Goal: Information Seeking & Learning: Find specific page/section

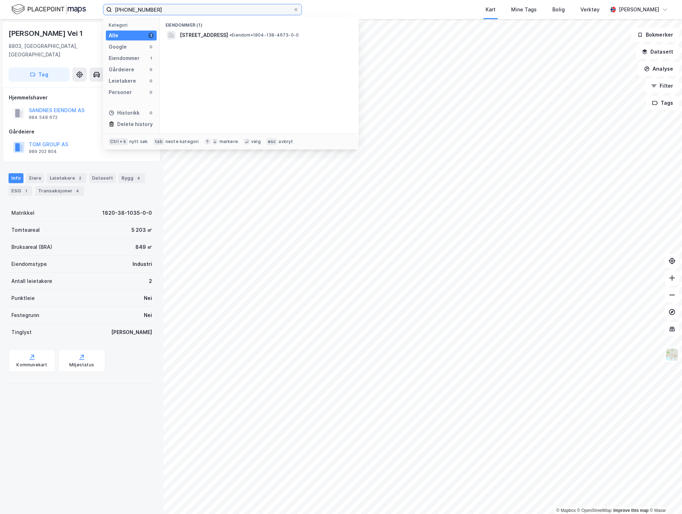
drag, startPoint x: 162, startPoint y: 6, endPoint x: 55, endPoint y: -2, distance: 107.5
click at [55, 0] on html "[PHONE_NUMBER] Kategori Alle 1 Google 0 Eiendommer 1 Gårdeiere 0 Leietakere 0 P…" at bounding box center [341, 257] width 682 height 514
paste input "Haslevollen Eiendom AS"
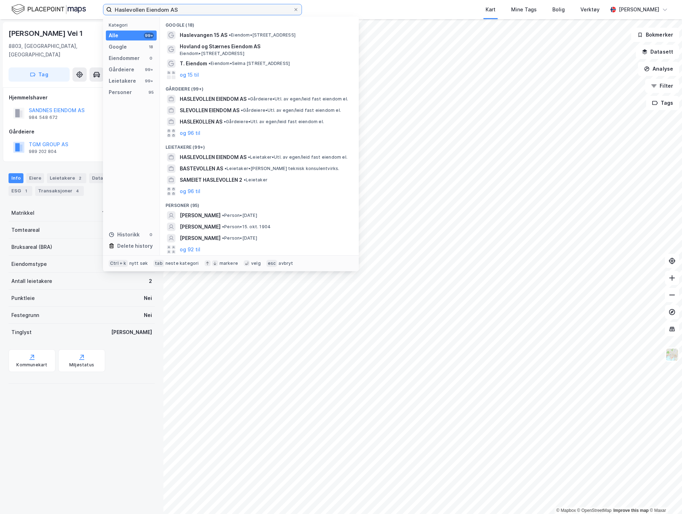
drag, startPoint x: 180, startPoint y: 6, endPoint x: 145, endPoint y: 12, distance: 35.4
click at [145, 12] on input "Haslevollen Eiendom AS" at bounding box center [202, 9] width 181 height 11
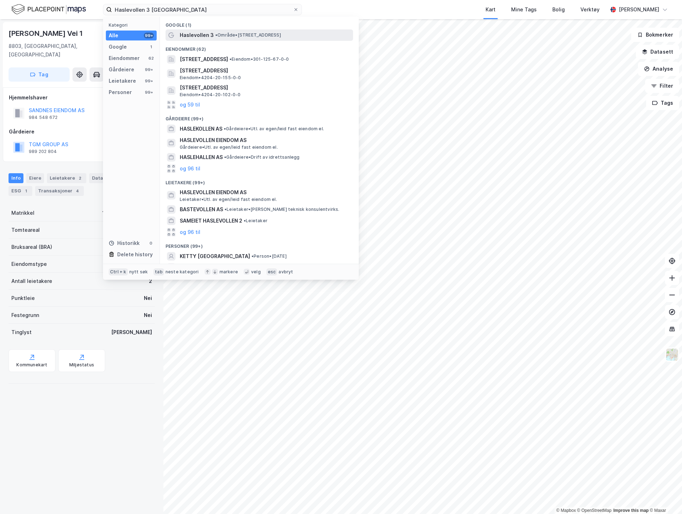
click at [267, 33] on span "• Område • [STREET_ADDRESS]" at bounding box center [248, 35] width 66 height 6
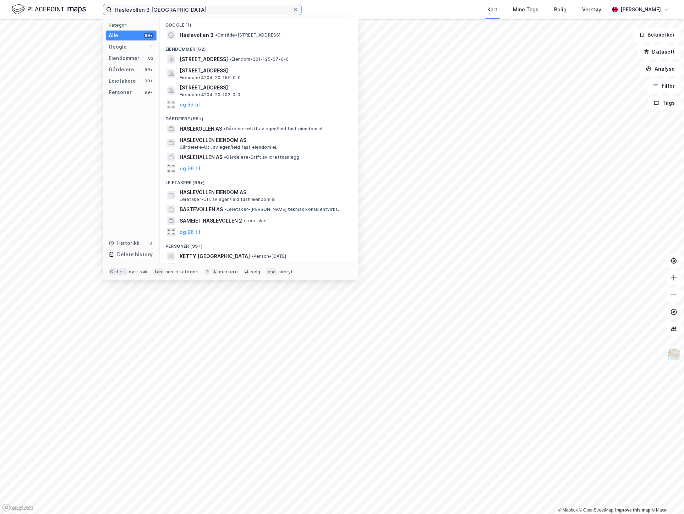
click at [175, 12] on input "Haslevollen 3 [GEOGRAPHIC_DATA]" at bounding box center [202, 9] width 181 height 11
click at [197, 34] on span "Haslevollen 3" at bounding box center [197, 35] width 34 height 9
click at [200, 8] on input "Haslevollen 3 [GEOGRAPHIC_DATA]" at bounding box center [202, 9] width 181 height 11
click at [221, 62] on span "[STREET_ADDRESS]" at bounding box center [204, 59] width 48 height 9
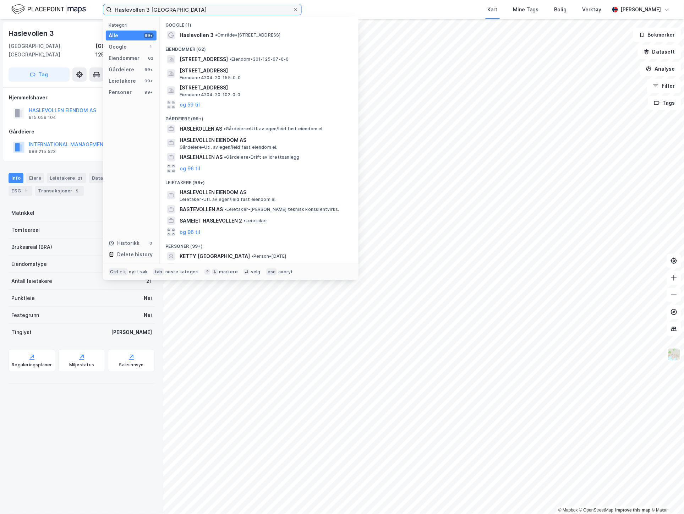
drag, startPoint x: 188, startPoint y: 7, endPoint x: 56, endPoint y: -3, distance: 132.8
click at [56, 0] on html "Haslevollen 3 oslo Kategori Alle 99+ Google 1 Eiendommer 62 Gårdeiere 99+ Leiet…" at bounding box center [342, 257] width 684 height 514
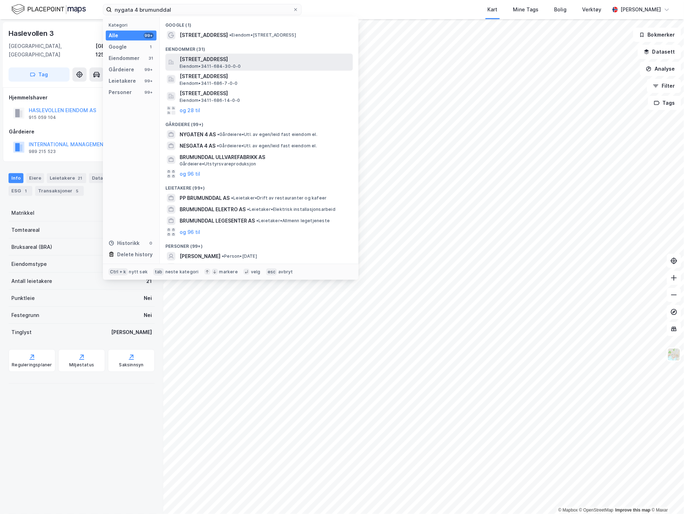
click at [256, 61] on span "[STREET_ADDRESS]" at bounding box center [265, 59] width 170 height 9
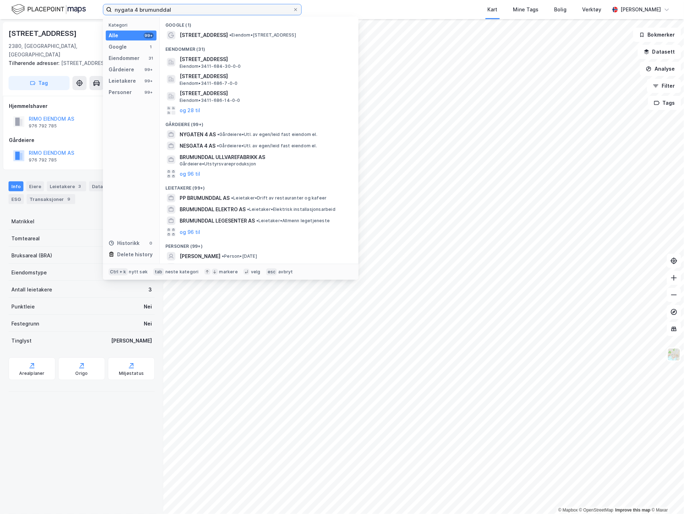
drag, startPoint x: 175, startPoint y: 8, endPoint x: 61, endPoint y: -3, distance: 114.5
click at [61, 0] on html "[STREET_ADDRESS] brumunddal Kategori Alle 99+ Google 1 Eiendommer 31 Gårdeiere …" at bounding box center [342, 257] width 684 height 514
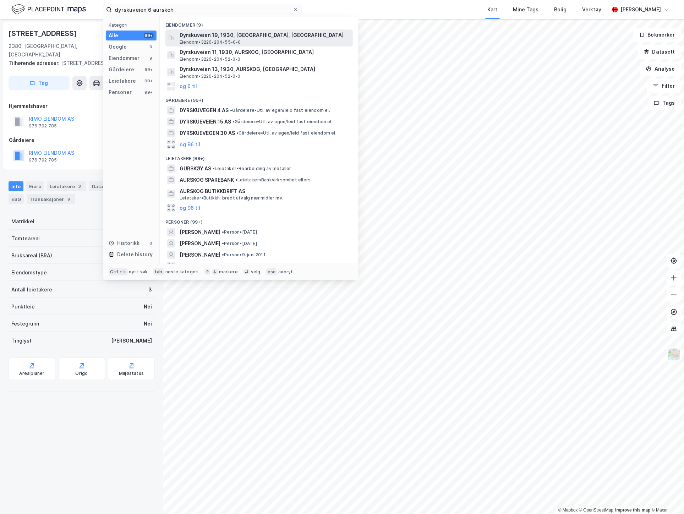
click at [249, 38] on span "Dyrskuveien 19, 1930, [GEOGRAPHIC_DATA], [GEOGRAPHIC_DATA]" at bounding box center [265, 35] width 170 height 9
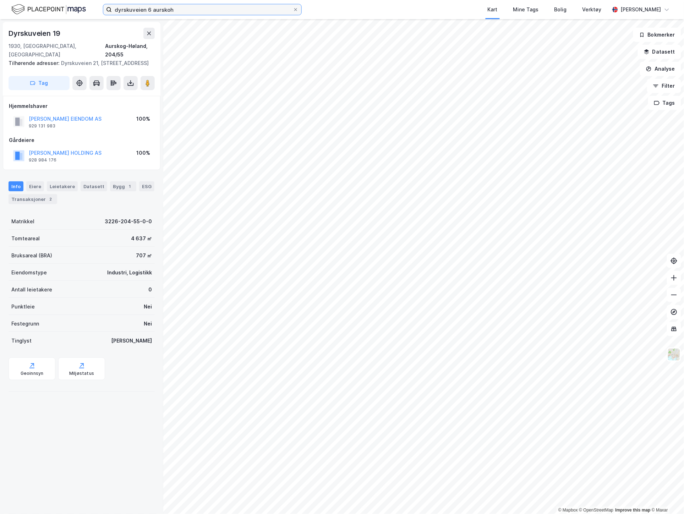
click at [149, 10] on input "dyrskuveien 6 aurskoh" at bounding box center [202, 9] width 181 height 11
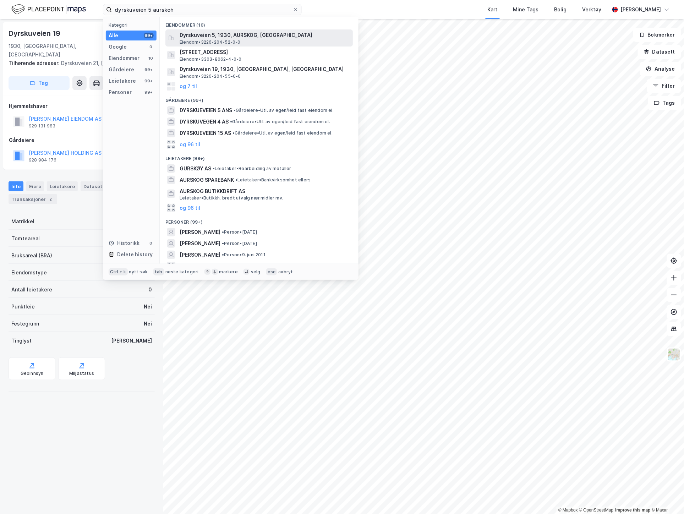
click at [257, 38] on span "Dyrskuveien 5, 1930, AURSKOG, [GEOGRAPHIC_DATA]" at bounding box center [265, 35] width 170 height 9
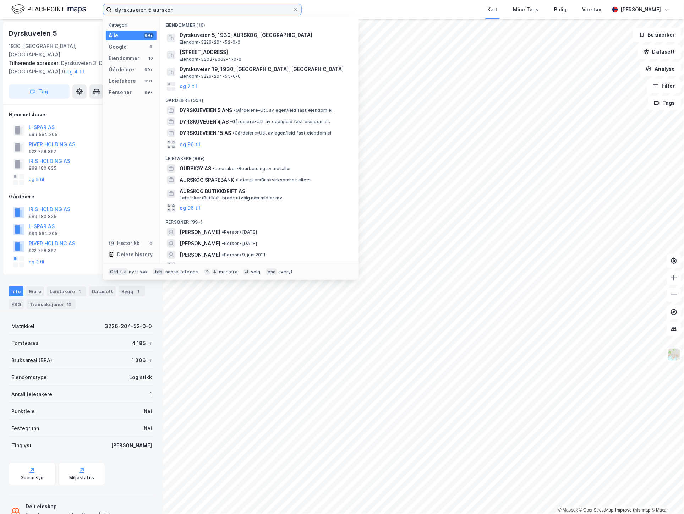
click at [185, 13] on input "dyrskuveien 5 aurskoh" at bounding box center [202, 9] width 181 height 11
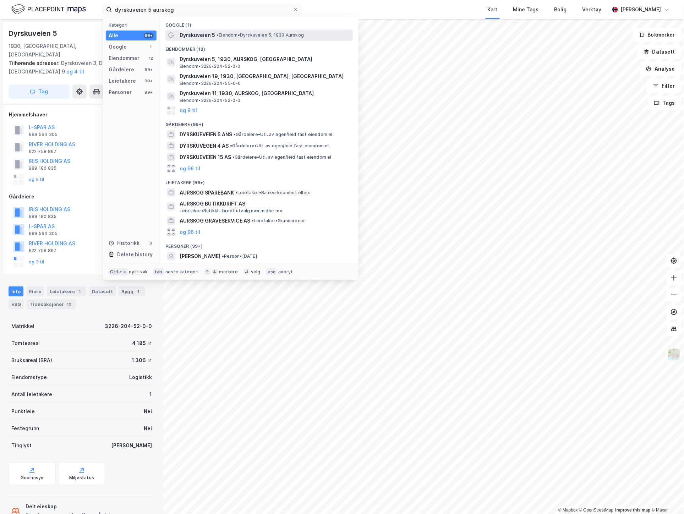
click at [240, 36] on span "• Eiendom • [STREET_ADDRESS]" at bounding box center [260, 35] width 87 height 6
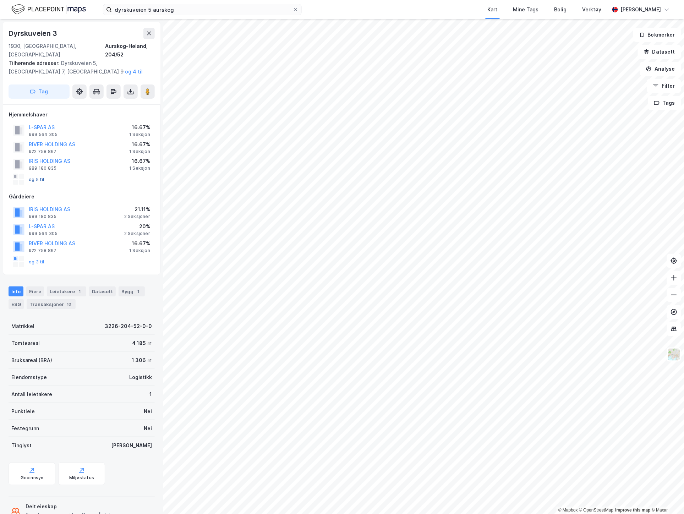
click at [0, 0] on button "og 5 til" at bounding box center [0, 0] width 0 height 0
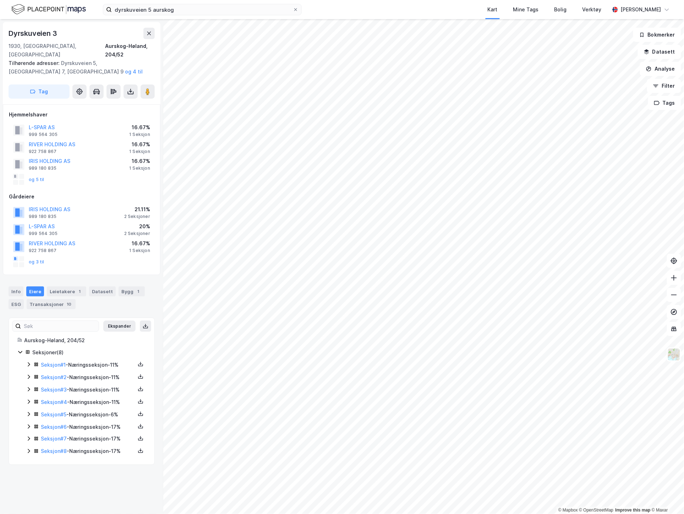
click at [28, 362] on icon at bounding box center [29, 365] width 6 height 6
click at [28, 473] on icon at bounding box center [29, 476] width 6 height 6
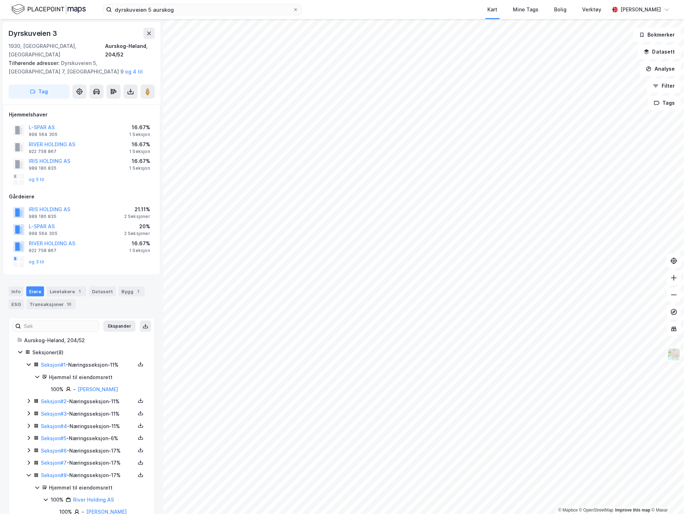
click at [29, 460] on icon at bounding box center [29, 463] width 6 height 6
click at [27, 448] on icon at bounding box center [29, 451] width 6 height 6
click at [30, 435] on icon at bounding box center [29, 438] width 6 height 6
click at [30, 423] on icon at bounding box center [29, 426] width 6 height 6
click at [27, 411] on icon at bounding box center [29, 414] width 6 height 6
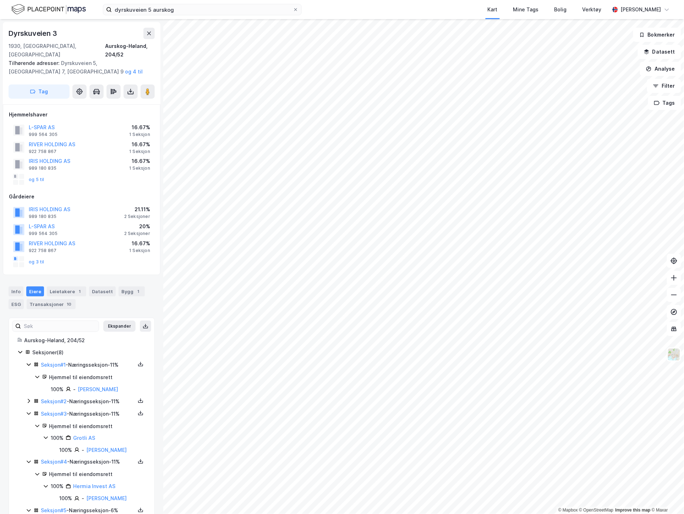
click at [27, 398] on icon at bounding box center [29, 401] width 6 height 6
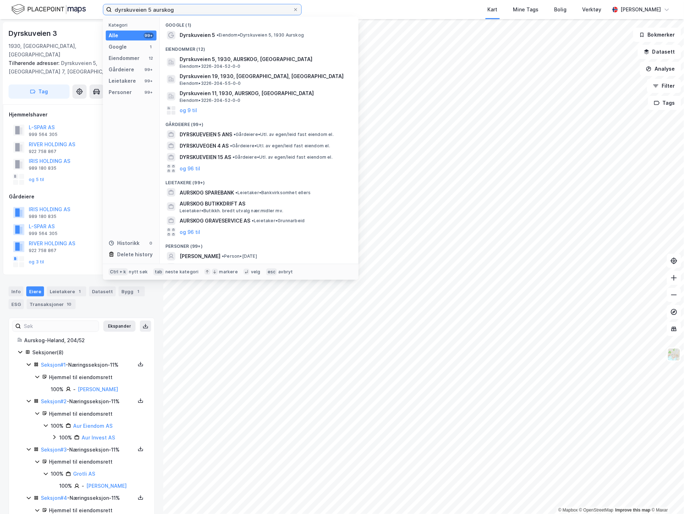
drag, startPoint x: 179, startPoint y: 8, endPoint x: 76, endPoint y: 3, distance: 103.1
click at [76, 3] on div "dyrskuveien 5 aurskog Kategori Alle 99+ Google 1 Eiendommer 12 Gårdeiere 99+ Le…" at bounding box center [342, 9] width 684 height 19
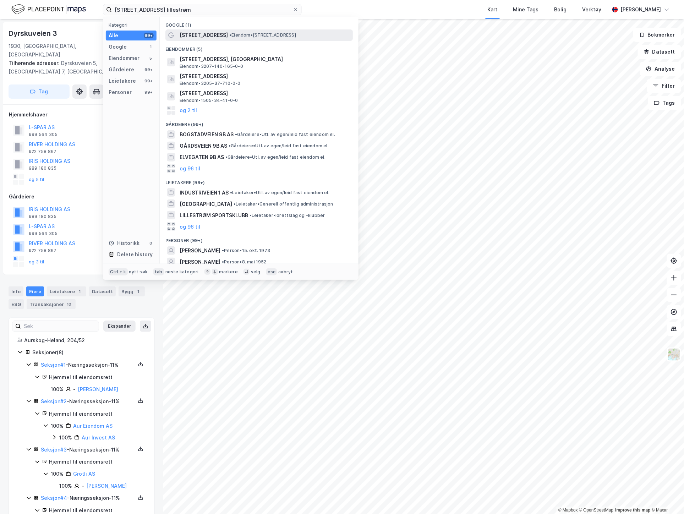
click at [211, 35] on span "[STREET_ADDRESS]" at bounding box center [204, 35] width 48 height 9
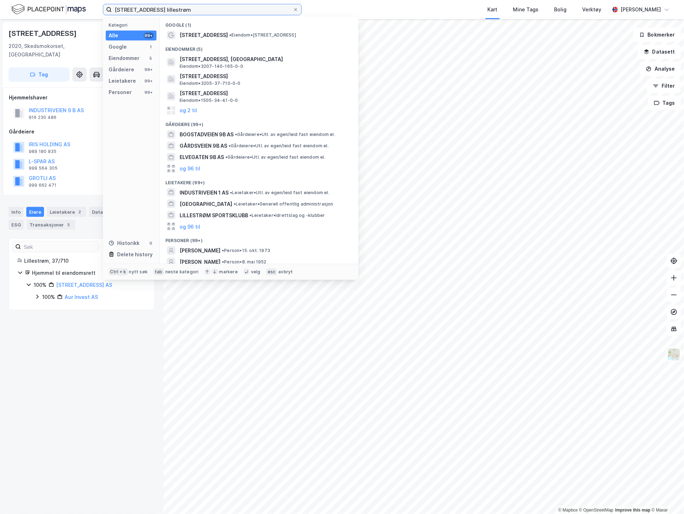
drag, startPoint x: 189, startPoint y: 10, endPoint x: 75, endPoint y: 2, distance: 114.9
click at [75, 2] on div "[STREET_ADDRESS] lillestrøm Kategori Alle 99+ Google 1 Eiendommer 5 Gårdeiere 9…" at bounding box center [342, 9] width 684 height 19
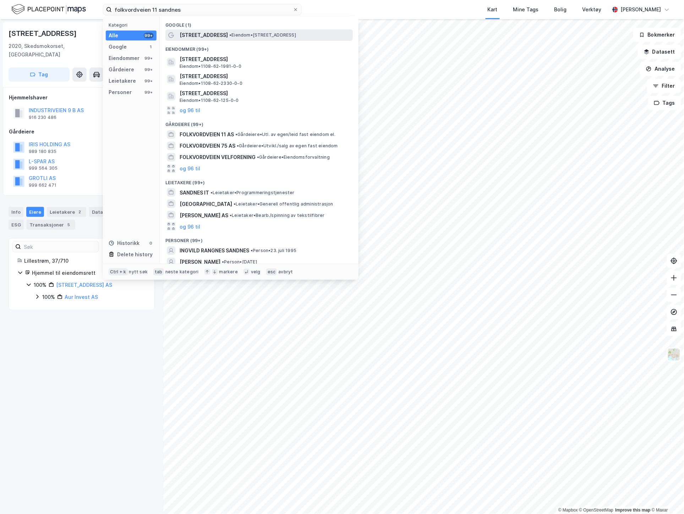
click at [219, 33] on div "[STREET_ADDRESS] • Eiendom • [STREET_ADDRESS]" at bounding box center [266, 35] width 172 height 9
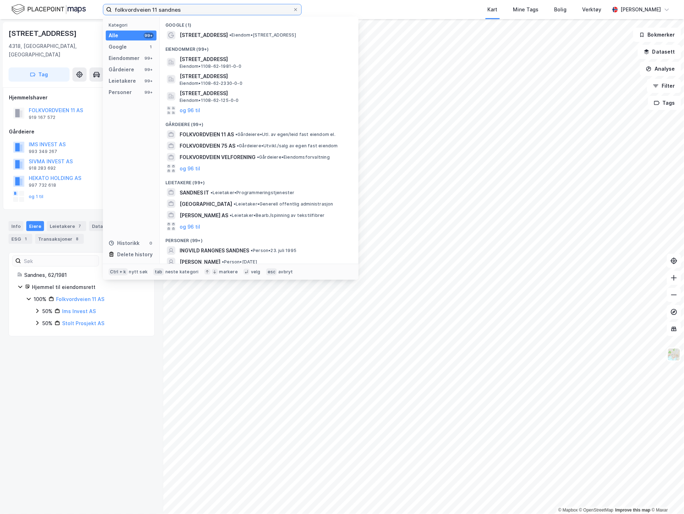
drag, startPoint x: 185, startPoint y: 9, endPoint x: 21, endPoint y: -13, distance: 165.4
click at [21, 0] on html "folkvordveien 11 sandnes Kategori Alle 99+ Google 1 Eiendommer 99+ Gårdeiere 99…" at bounding box center [342, 257] width 684 height 514
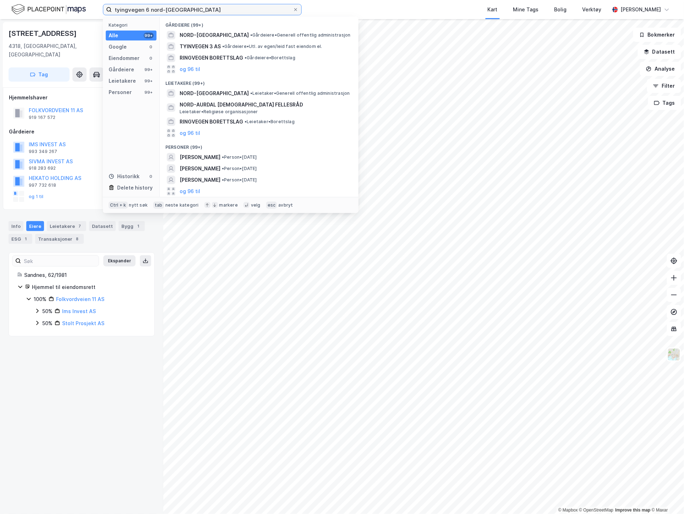
drag, startPoint x: 209, startPoint y: 10, endPoint x: 149, endPoint y: 8, distance: 60.0
click at [149, 8] on input "tyingvegen 6 nord-[GEOGRAPHIC_DATA]" at bounding box center [202, 9] width 181 height 11
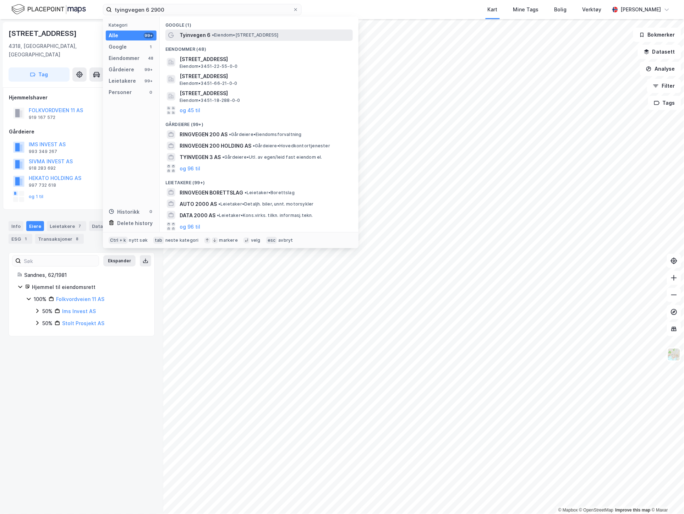
click at [239, 32] on span "• Eiendom • [STREET_ADDRESS]" at bounding box center [245, 35] width 67 height 6
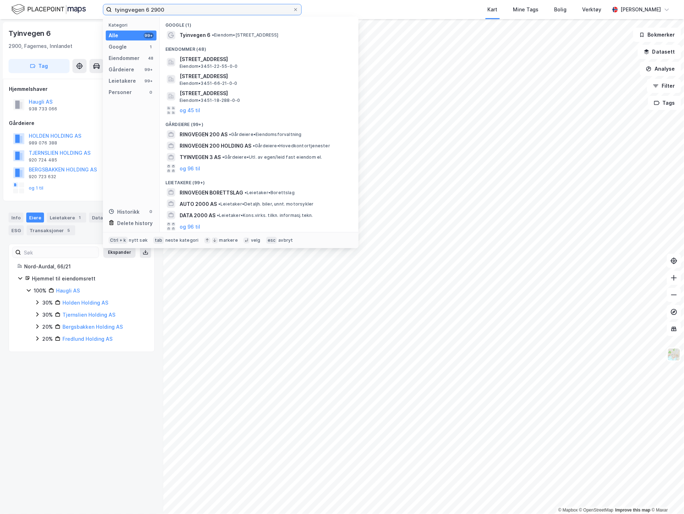
drag, startPoint x: 174, startPoint y: 7, endPoint x: 44, endPoint y: 6, distance: 129.6
click at [44, 6] on div "tyingvegen 6 2900 Kategori Alle 99+ Google 1 Eiendommer 48 Gårdeiere 99+ Leieta…" at bounding box center [342, 9] width 684 height 19
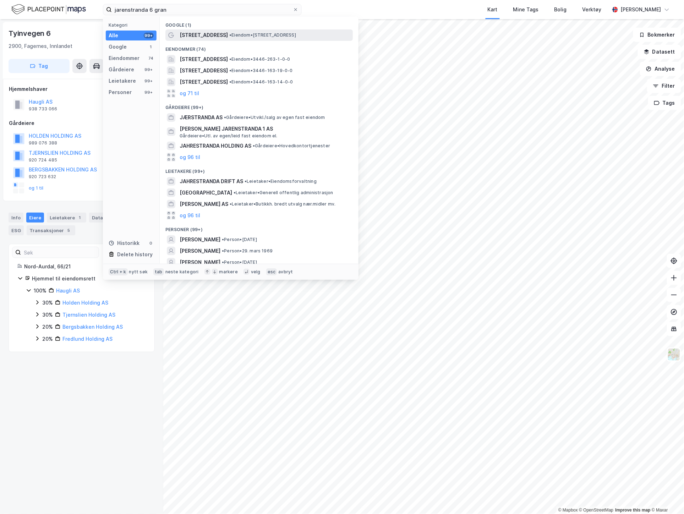
click at [280, 34] on span "• Eiendom • [STREET_ADDRESS]" at bounding box center [262, 35] width 67 height 6
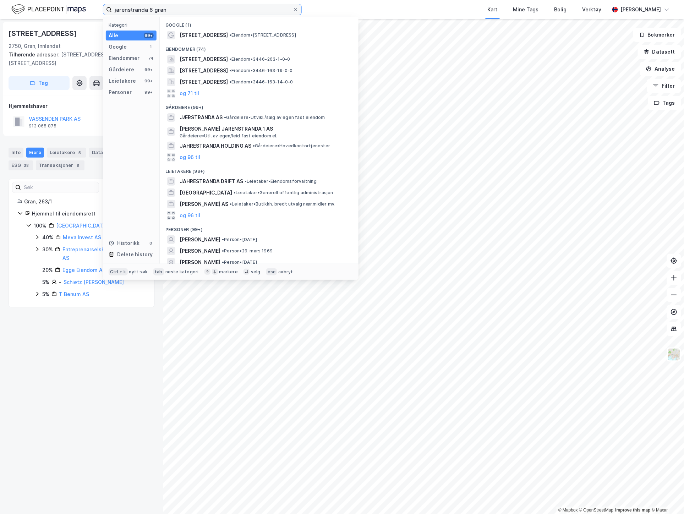
drag, startPoint x: 189, startPoint y: 10, endPoint x: 40, endPoint y: 12, distance: 148.4
click at [40, 12] on div "jarenstranda 6 gran Kategori Alle 99+ Google 1 Eiendommer 74 Gårdeiere 99+ Leie…" at bounding box center [342, 9] width 684 height 19
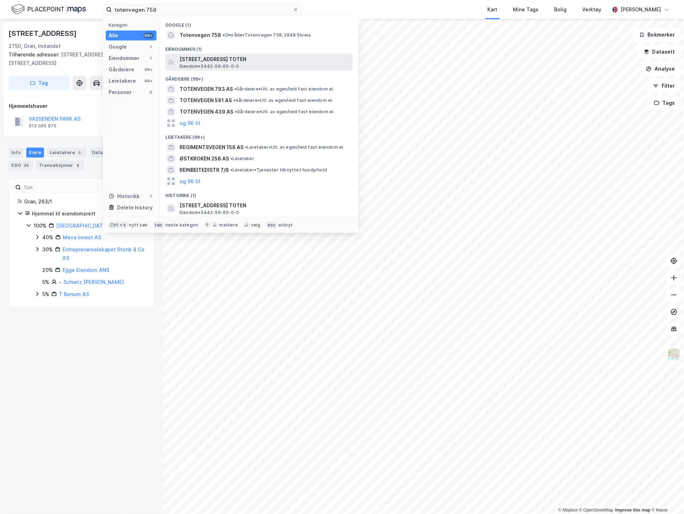
click at [268, 58] on span "[STREET_ADDRESS] TOTEN" at bounding box center [265, 59] width 170 height 9
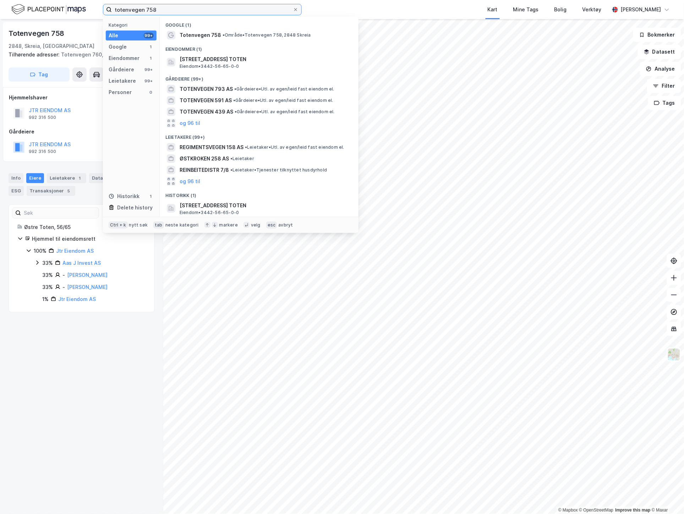
drag, startPoint x: 176, startPoint y: 7, endPoint x: 11, endPoint y: 3, distance: 164.8
click at [11, 3] on div "totenvegen 758 Kategori Alle 99+ Google 1 Eiendommer 1 Gårdeiere 99+ Leietakere…" at bounding box center [342, 9] width 684 height 19
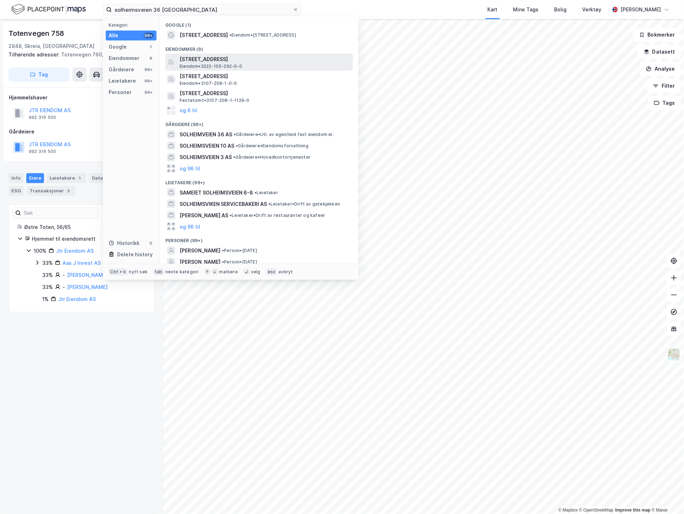
click at [261, 62] on span "[STREET_ADDRESS]" at bounding box center [265, 59] width 170 height 9
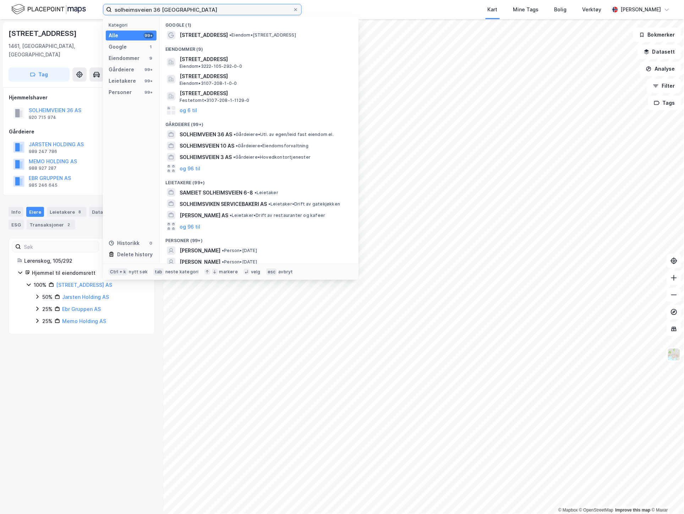
drag, startPoint x: 192, startPoint y: 9, endPoint x: 73, endPoint y: 2, distance: 119.1
click at [73, 2] on div "solheimsveien 36 lørenskog Kategori Alle 99+ Google 1 Eiendommer 9 Gårdeiere 99…" at bounding box center [342, 9] width 684 height 19
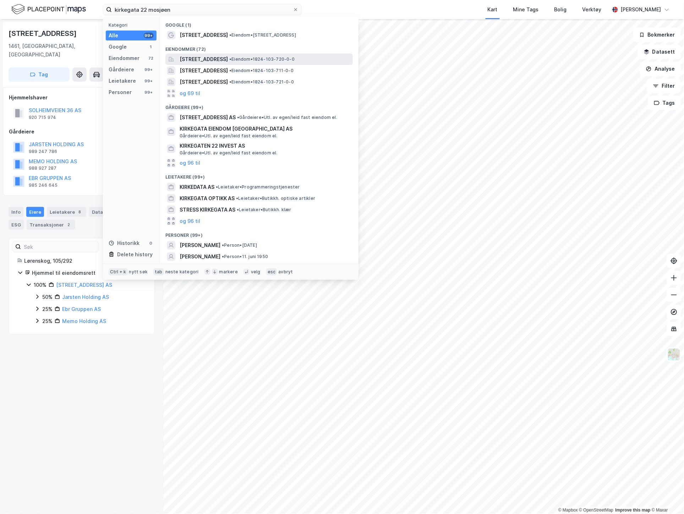
click at [231, 60] on span "•" at bounding box center [230, 58] width 2 height 5
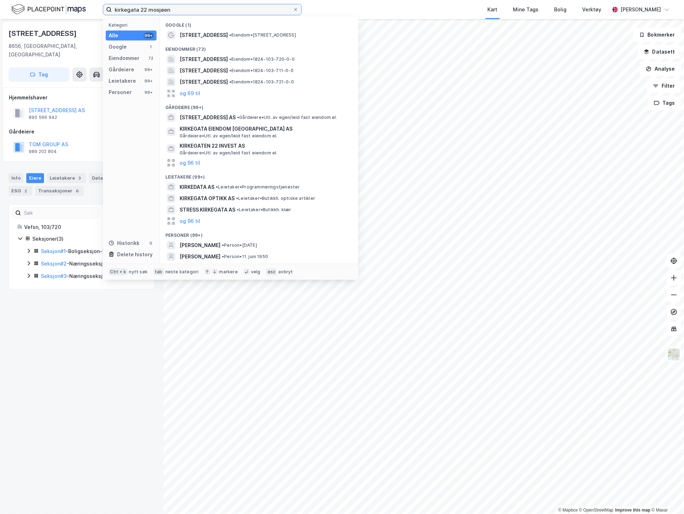
click at [143, 11] on input "kirkegata 22 mosjøen" at bounding box center [202, 9] width 181 height 11
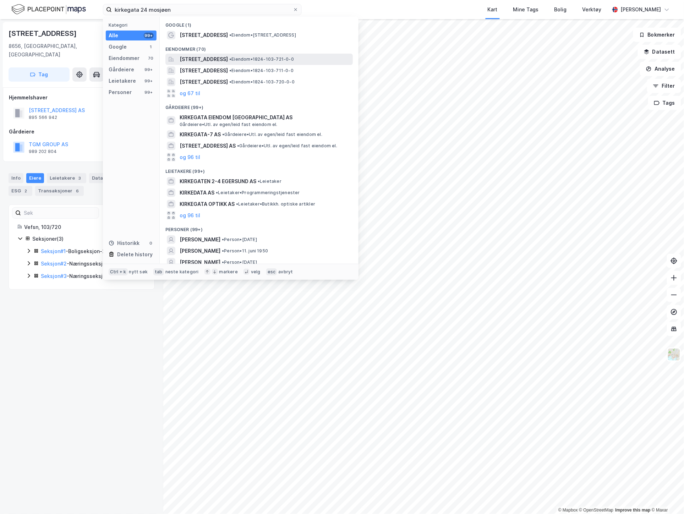
click at [228, 61] on span "[STREET_ADDRESS]" at bounding box center [204, 59] width 48 height 9
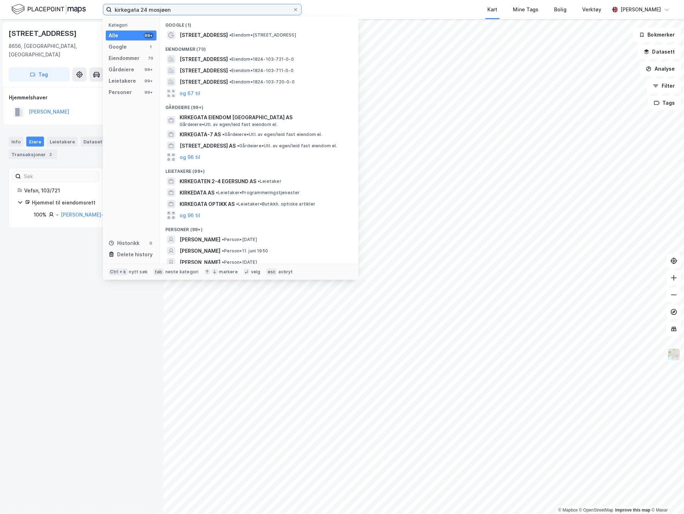
drag, startPoint x: 179, startPoint y: 6, endPoint x: 61, endPoint y: 13, distance: 117.7
click at [61, 13] on div "[STREET_ADDRESS] mosjøen Kategori Alle 99+ Google 1 Eiendommer 70 Gårdeiere 99+…" at bounding box center [342, 9] width 684 height 19
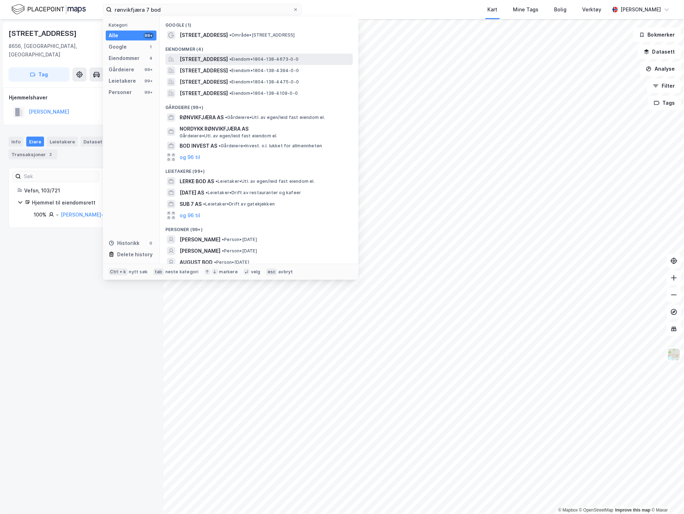
click at [228, 59] on span "[STREET_ADDRESS]" at bounding box center [204, 59] width 48 height 9
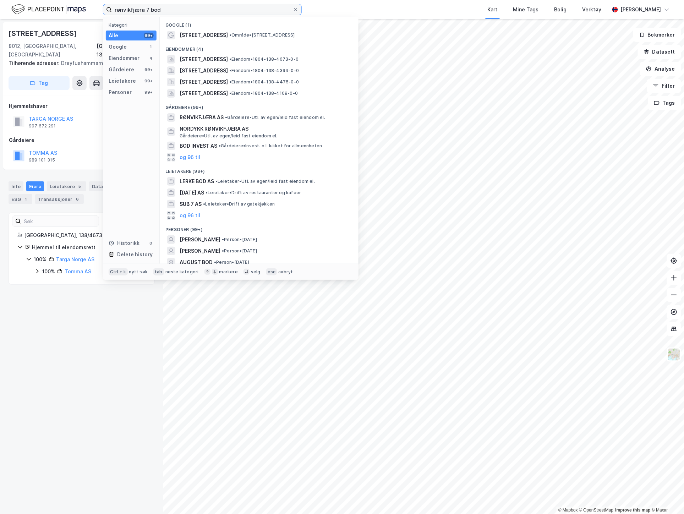
drag, startPoint x: 169, startPoint y: 9, endPoint x: 33, endPoint y: 12, distance: 136.3
click at [33, 12] on div "rønvikfjæra 7 bod Kategori Alle 99+ Google 1 Eiendommer 4 Gårdeiere 99+ Leietak…" at bounding box center [342, 9] width 684 height 19
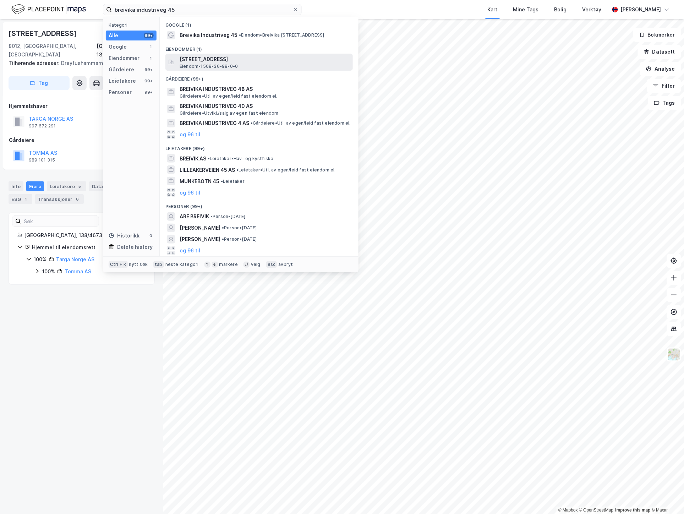
click at [217, 60] on span "[STREET_ADDRESS]" at bounding box center [265, 59] width 170 height 9
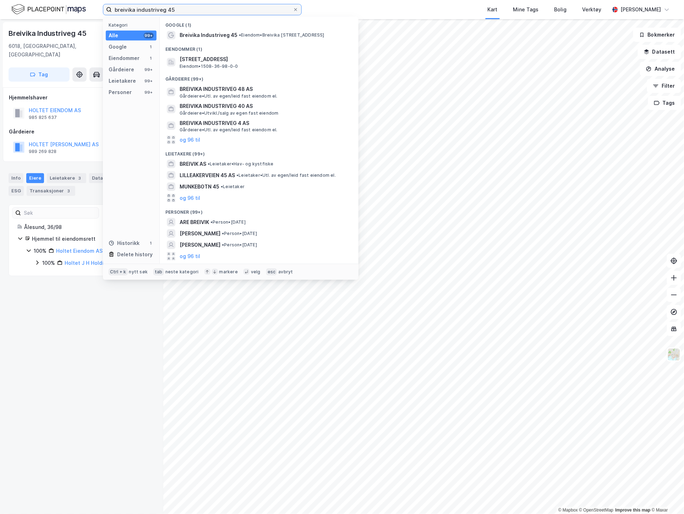
drag, startPoint x: 180, startPoint y: 9, endPoint x: 49, endPoint y: 4, distance: 131.1
click at [49, 4] on div "breivika industriveg 45 Kategori Alle 99+ Google 1 Eiendommer 1 Gårdeiere 99+ L…" at bounding box center [342, 9] width 684 height 19
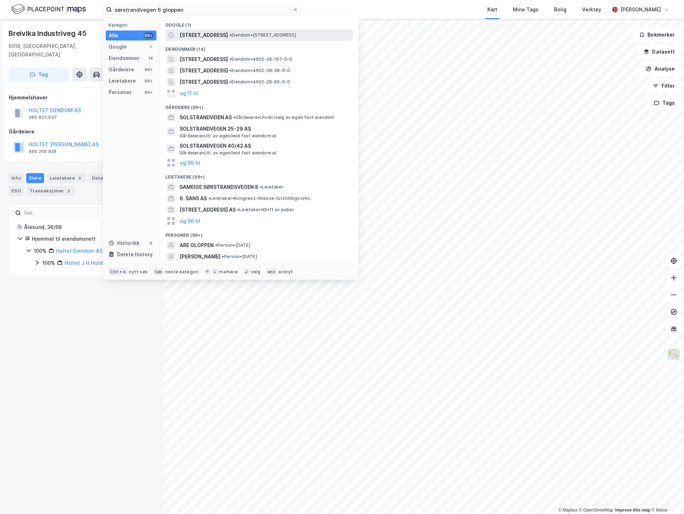
click at [285, 39] on div "[STREET_ADDRESS] • Eiendom • [STREET_ADDRESS]" at bounding box center [258, 34] width 187 height 11
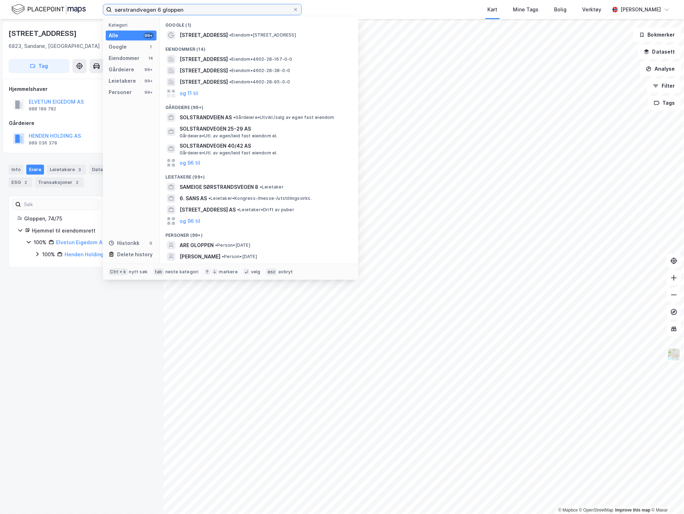
drag, startPoint x: 207, startPoint y: 9, endPoint x: -8, endPoint y: 12, distance: 214.8
click at [0, 12] on html "sørstrandvegen 6 gloppen Kategori Alle 99+ Google 1 Eiendommer 14 Gårdeiere 99+…" at bounding box center [342, 257] width 684 height 514
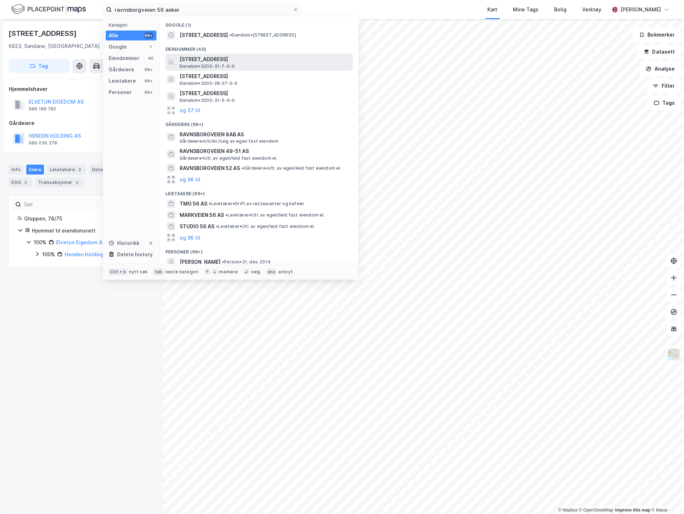
click at [261, 67] on div "[STREET_ADDRESS], [GEOGRAPHIC_DATA], ASKER Eiendom • 3203-31-7-0-0" at bounding box center [266, 62] width 172 height 14
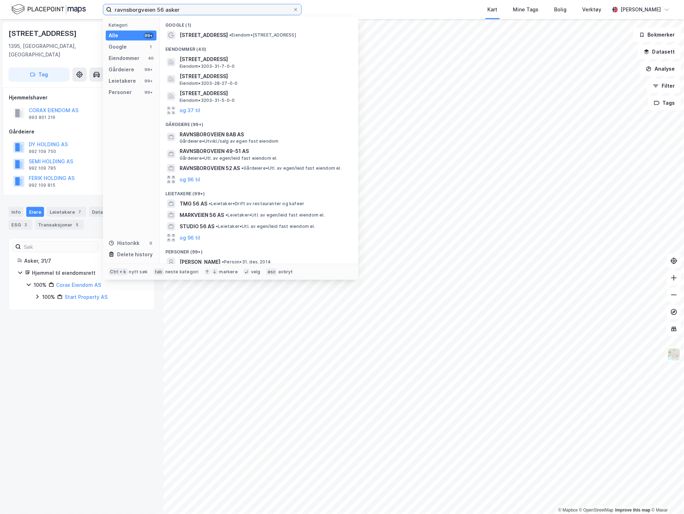
drag, startPoint x: 186, startPoint y: 10, endPoint x: 20, endPoint y: 1, distance: 165.7
click at [20, 1] on div "ravnsborgveien 56 asker Kategori Alle 99+ Google 1 Eiendommer 40 Gårdeiere 99+ …" at bounding box center [342, 9] width 684 height 19
paste input "[STREET_ADDRESS]"
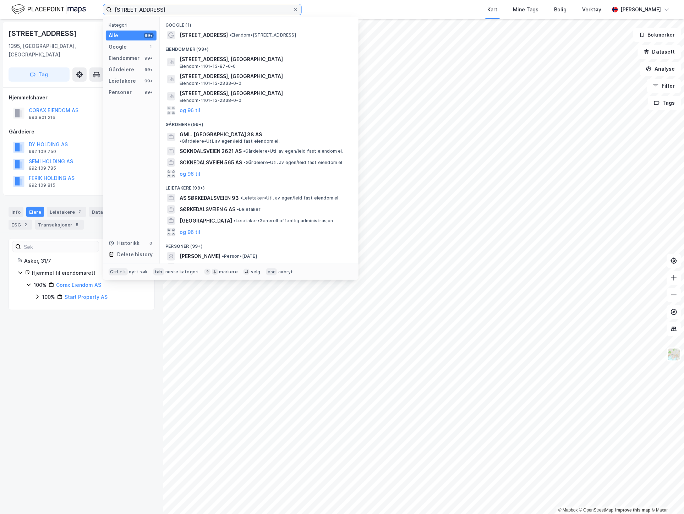
drag, startPoint x: 131, startPoint y: 9, endPoint x: -20, endPoint y: -11, distance: 152.6
click at [0, 0] on html "Sokndalsveien 38 [GEOGRAPHIC_DATA] Kategori Alle 99+ Google 1 Eiendommer 99+ Gå…" at bounding box center [342, 257] width 684 height 514
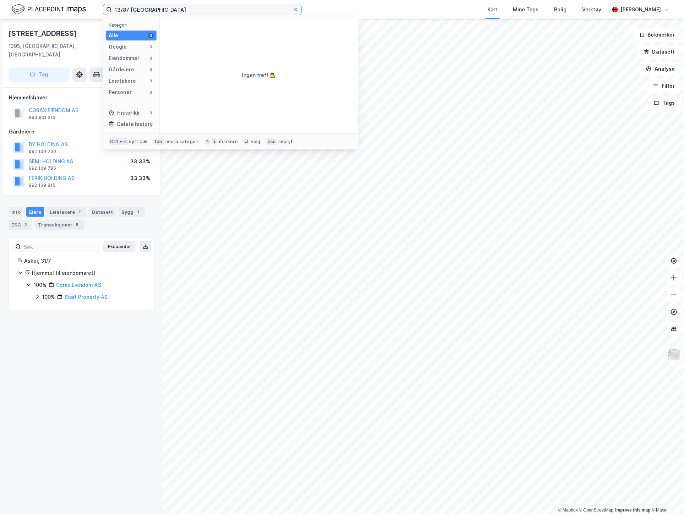
drag, startPoint x: 159, startPoint y: 8, endPoint x: 132, endPoint y: 12, distance: 27.3
click at [132, 12] on input "13/87 [GEOGRAPHIC_DATA]" at bounding box center [202, 9] width 181 height 11
click at [128, 7] on input "13/87 egersund" at bounding box center [202, 9] width 181 height 11
drag, startPoint x: 177, startPoint y: 9, endPoint x: -93, endPoint y: -20, distance: 271.4
click at [0, 0] on html "13/87/6 egersund Kategori Alle 0 Google 0 Eiendommer 0 Gårdeiere 0 Leietakere 0…" at bounding box center [342, 257] width 684 height 514
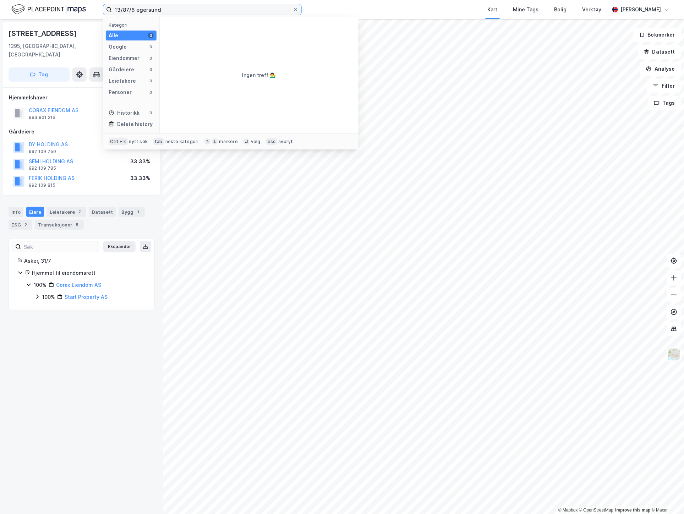
paste input "4"
drag, startPoint x: 133, startPoint y: 8, endPoint x: 53, endPoint y: 9, distance: 80.6
click at [53, 9] on div "13/87/4 eigersund Kategori Alle 0 Google 0 Eiendommer 0 Gårdeiere 0 Leietakere …" at bounding box center [342, 9] width 684 height 19
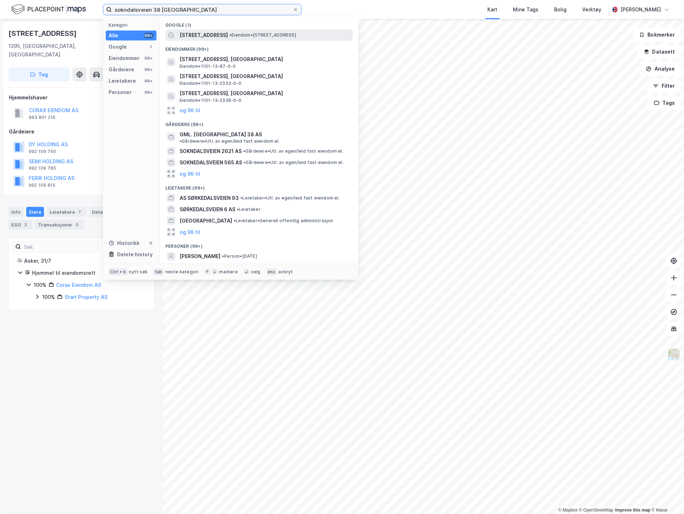
type input "sokndalsveien 38 [GEOGRAPHIC_DATA]"
click at [239, 32] on span "• Eiendom • [STREET_ADDRESS]" at bounding box center [262, 35] width 67 height 6
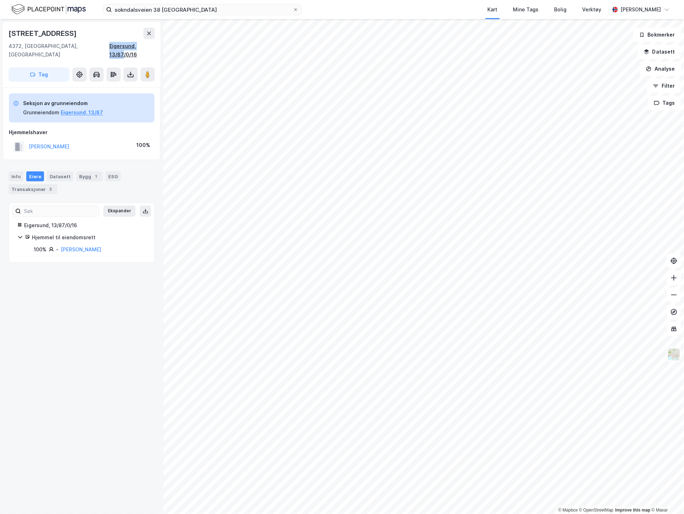
drag, startPoint x: 98, startPoint y: 44, endPoint x: 143, endPoint y: 45, distance: 44.7
click at [143, 45] on div "4372, [GEOGRAPHIC_DATA], Rogaland Eigersund, 13/87/0/16" at bounding box center [82, 50] width 146 height 17
copy div "Eigersund, 13/87"
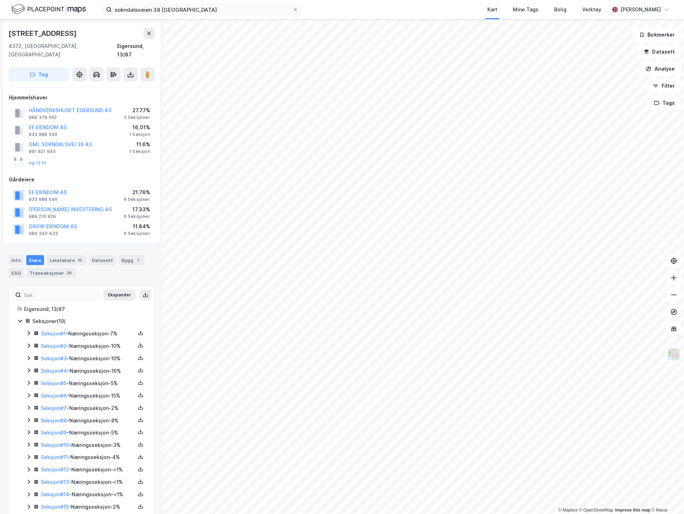
click at [26, 368] on icon at bounding box center [29, 371] width 6 height 6
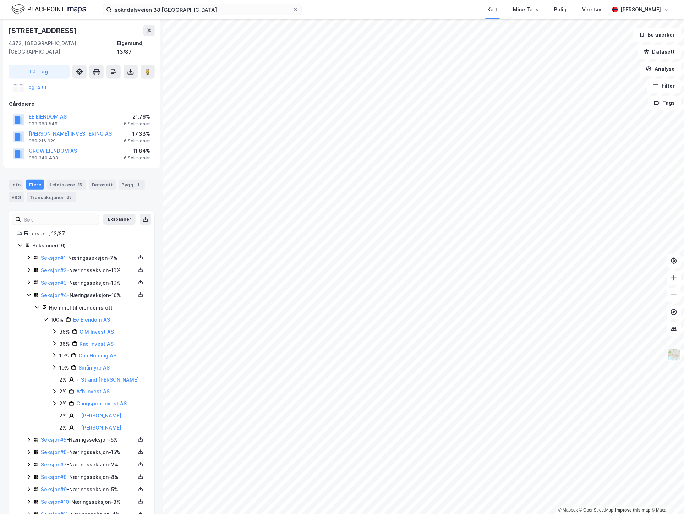
scroll to position [79, 0]
